Goal: Transaction & Acquisition: Purchase product/service

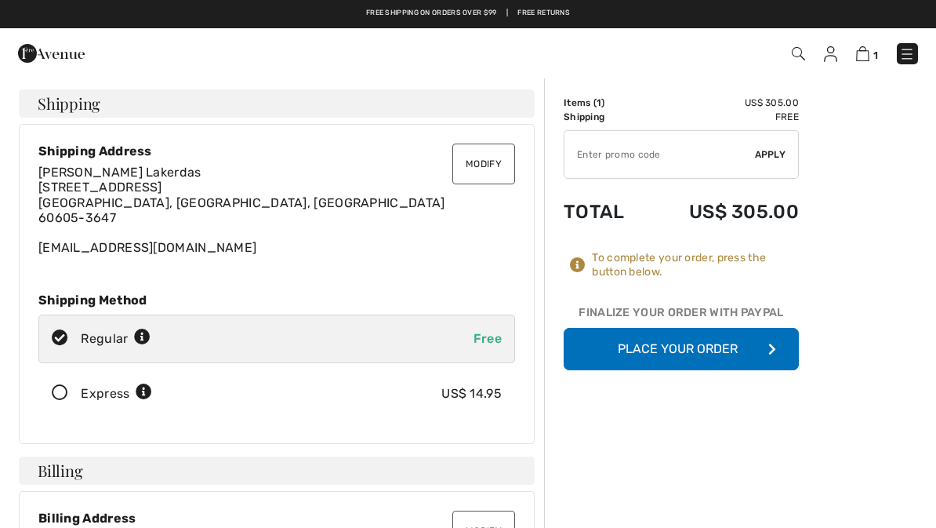
checkbox input "true"
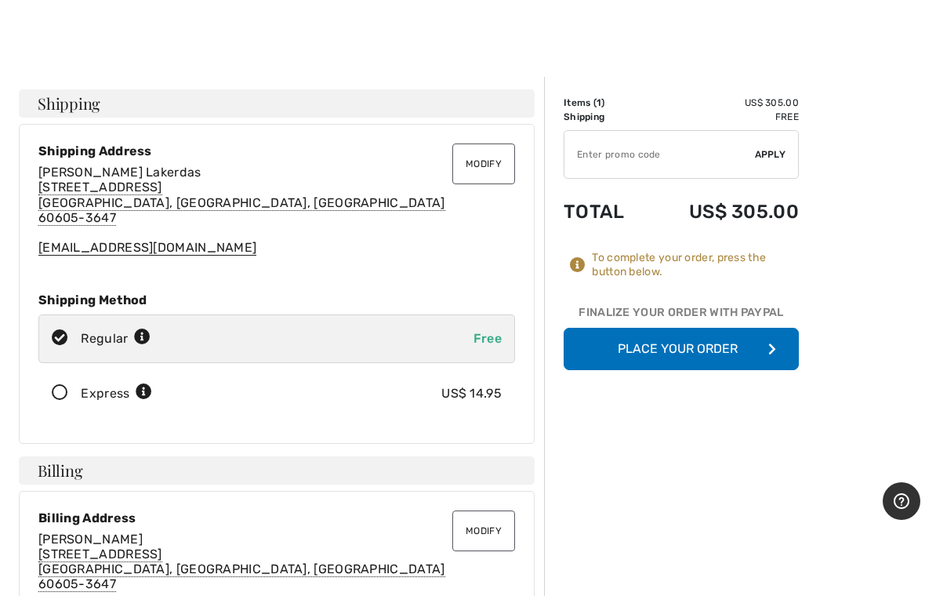
click at [696, 348] on button "Place Your Order" at bounding box center [681, 349] width 235 height 42
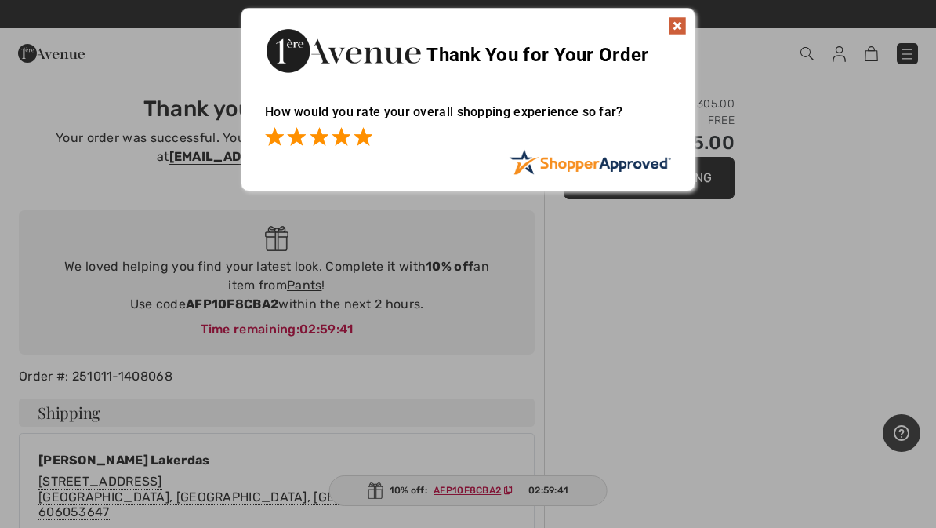
click at [370, 136] on span at bounding box center [363, 136] width 19 height 19
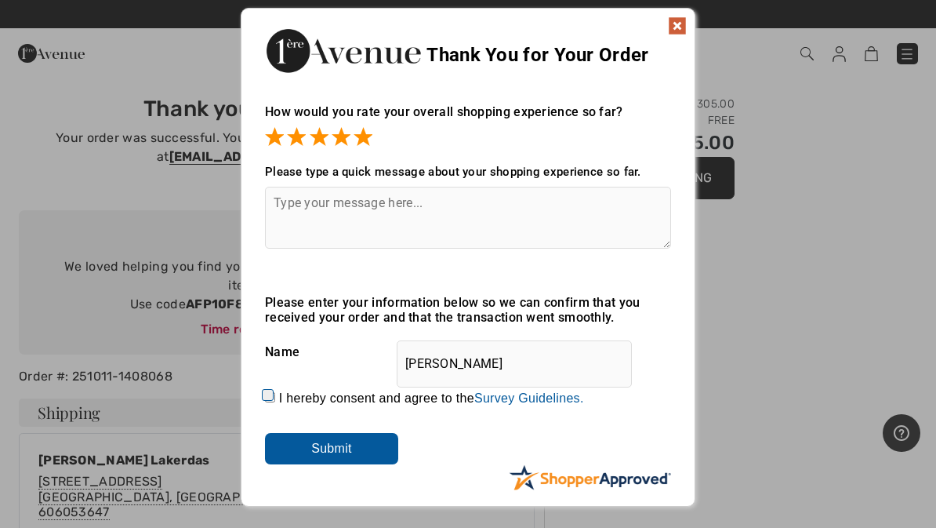
click at [338, 455] on input "Submit" at bounding box center [331, 448] width 133 height 31
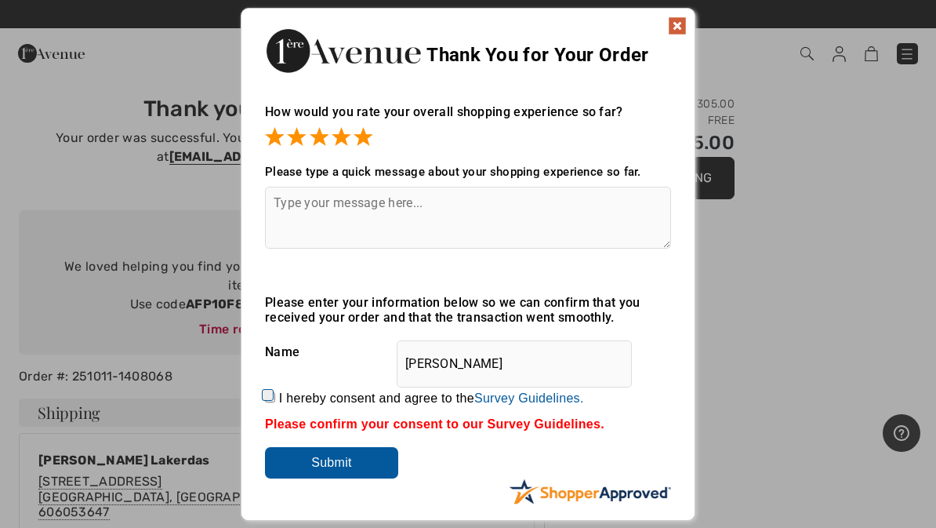
click at [272, 402] on input "I hereby consent and agree to the By submitting a review, you grant permission …" at bounding box center [270, 397] width 10 height 10
checkbox input "true"
click at [337, 473] on input "Submit" at bounding box center [331, 462] width 133 height 31
